Goal: Task Accomplishment & Management: Manage account settings

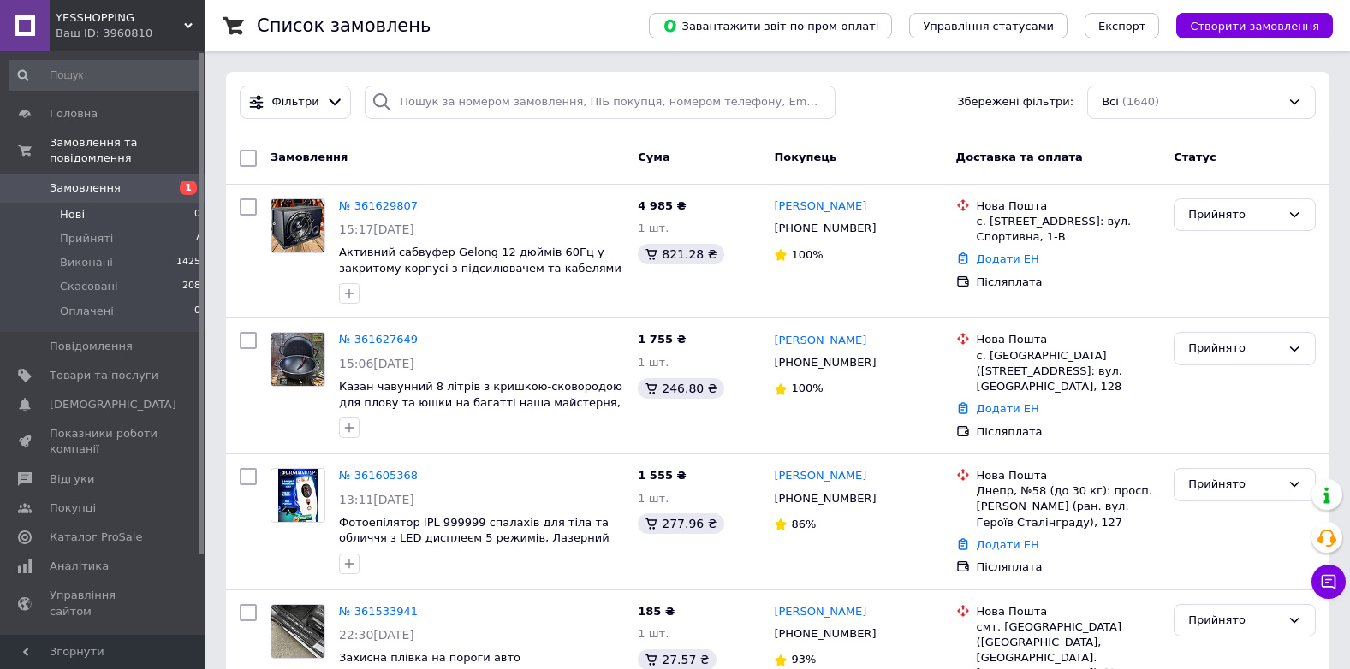
click at [96, 203] on li "Нові 0" at bounding box center [105, 215] width 211 height 24
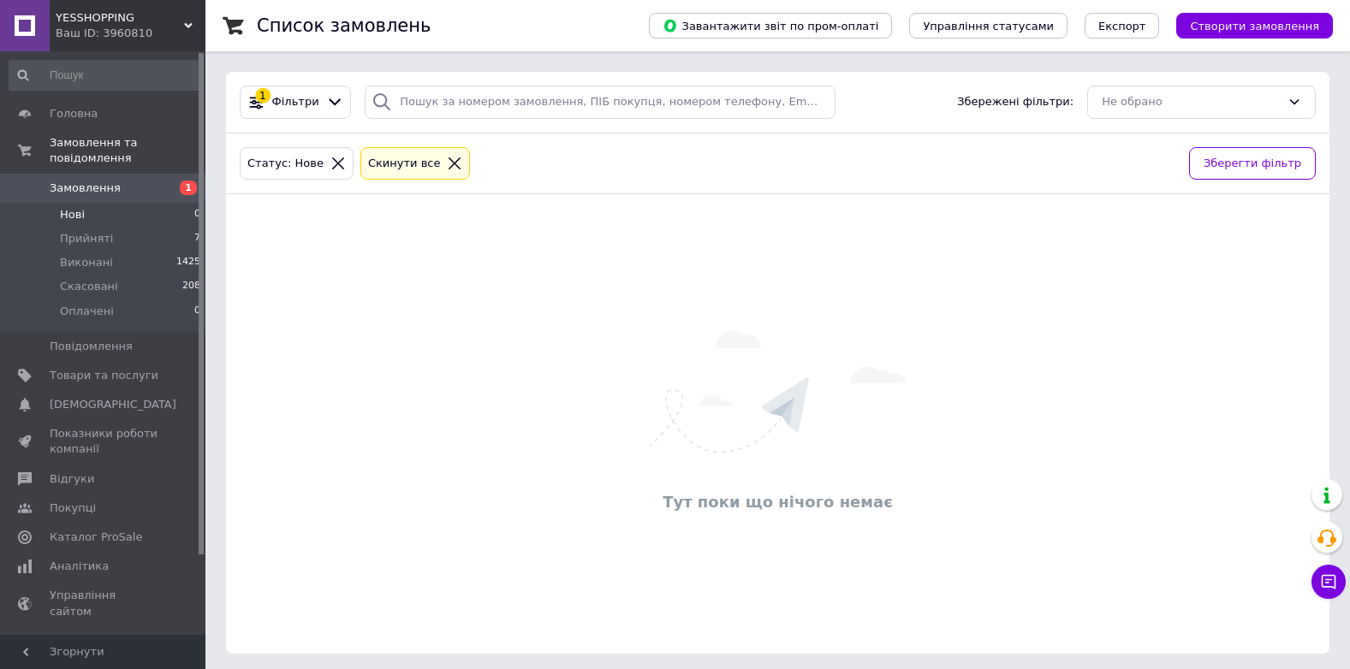
click at [128, 181] on span "Замовлення" at bounding box center [104, 188] width 109 height 15
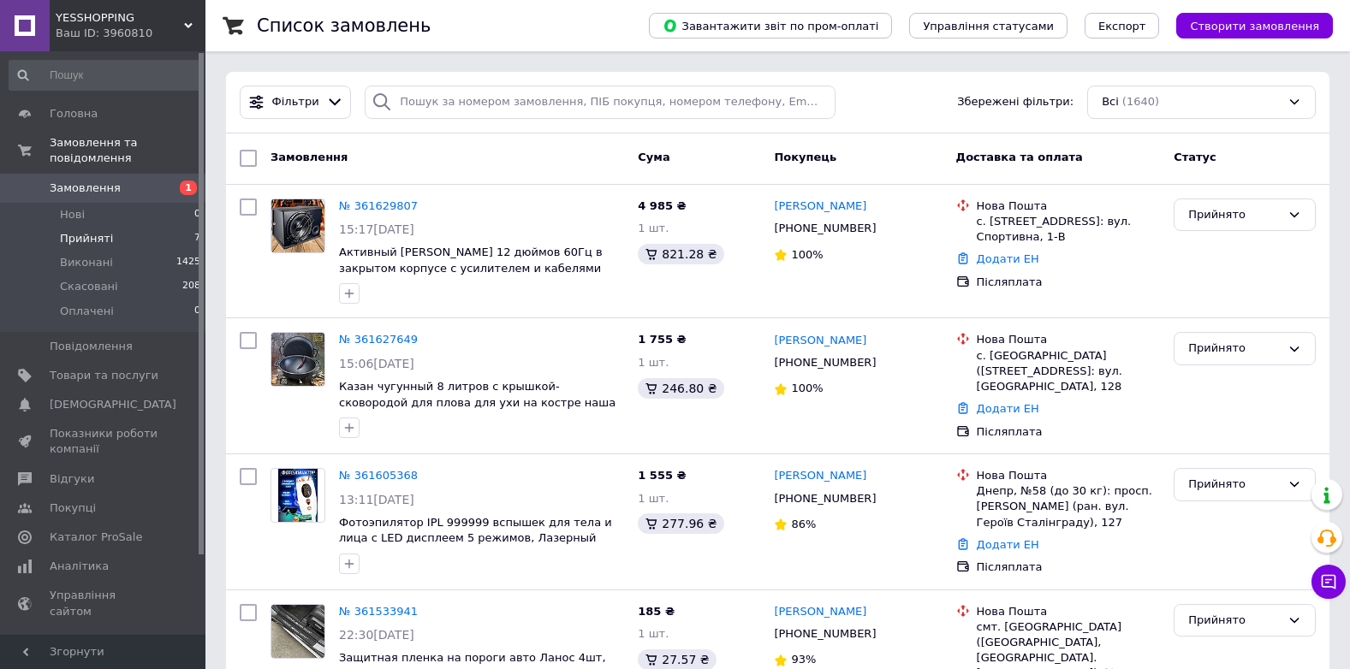
click at [80, 231] on span "Прийняті" at bounding box center [86, 238] width 53 height 15
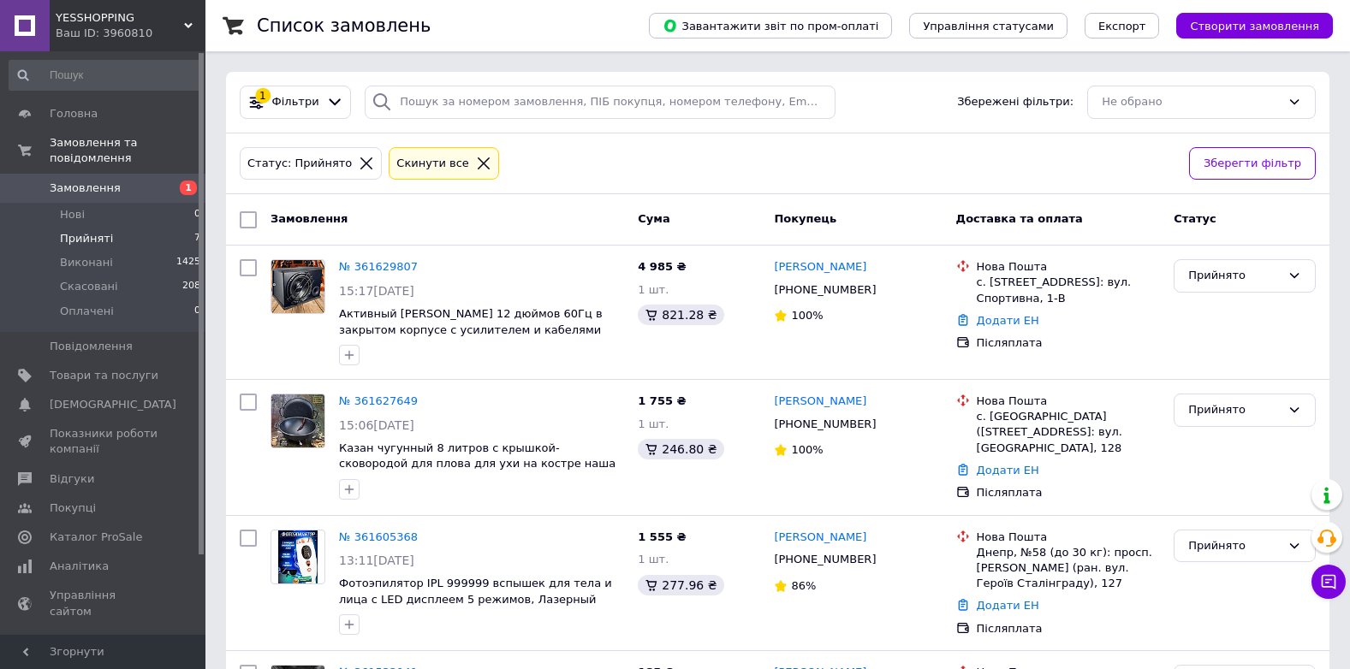
click at [55, 181] on span "Замовлення" at bounding box center [85, 188] width 71 height 15
